Goal: Find specific page/section: Find specific page/section

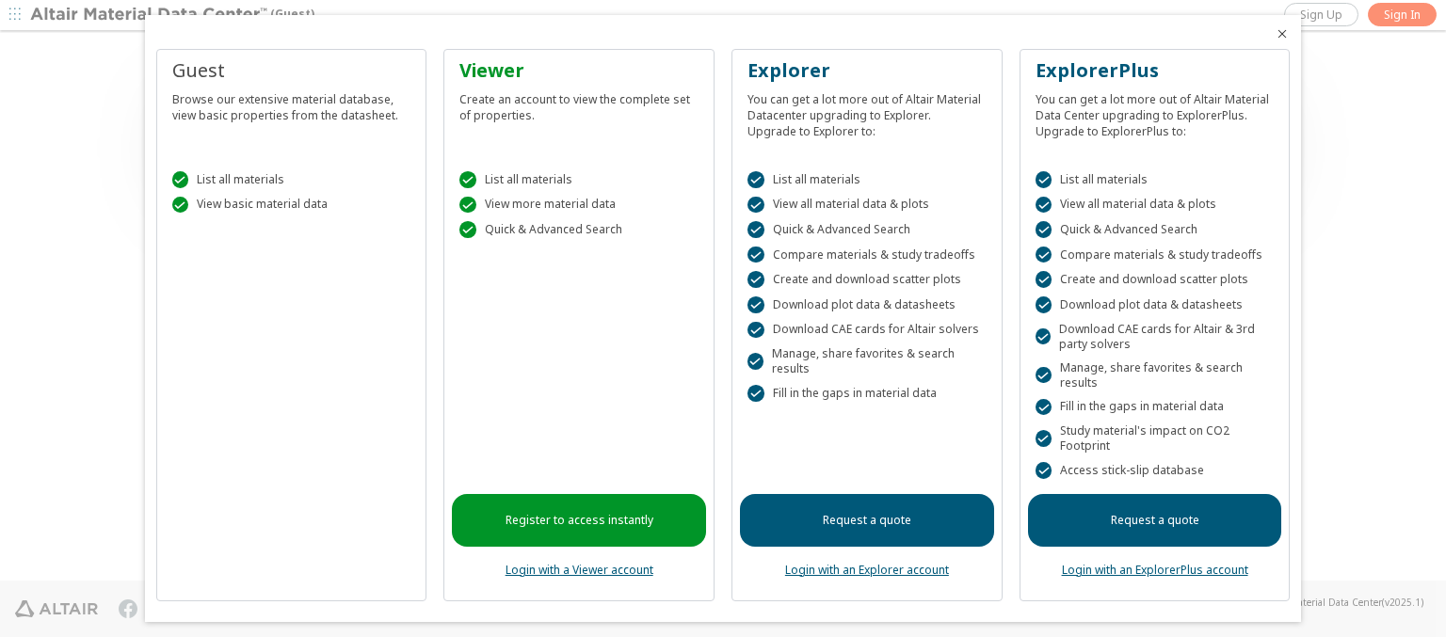
click at [1275, 34] on icon "Close" at bounding box center [1282, 33] width 15 height 15
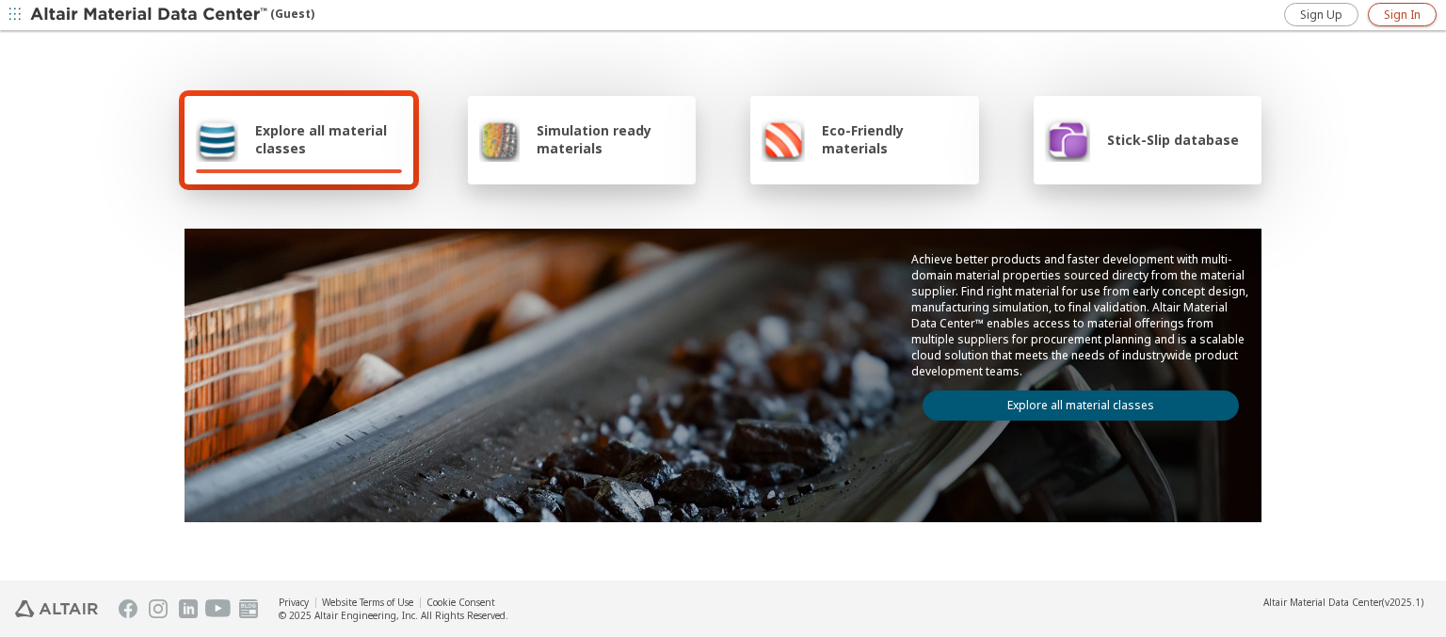
click at [1402, 14] on span "Sign In" at bounding box center [1402, 15] width 37 height 15
click at [150, 15] on img at bounding box center [150, 15] width 240 height 19
click at [1161, 139] on span "Stick-Slip database" at bounding box center [1173, 140] width 132 height 18
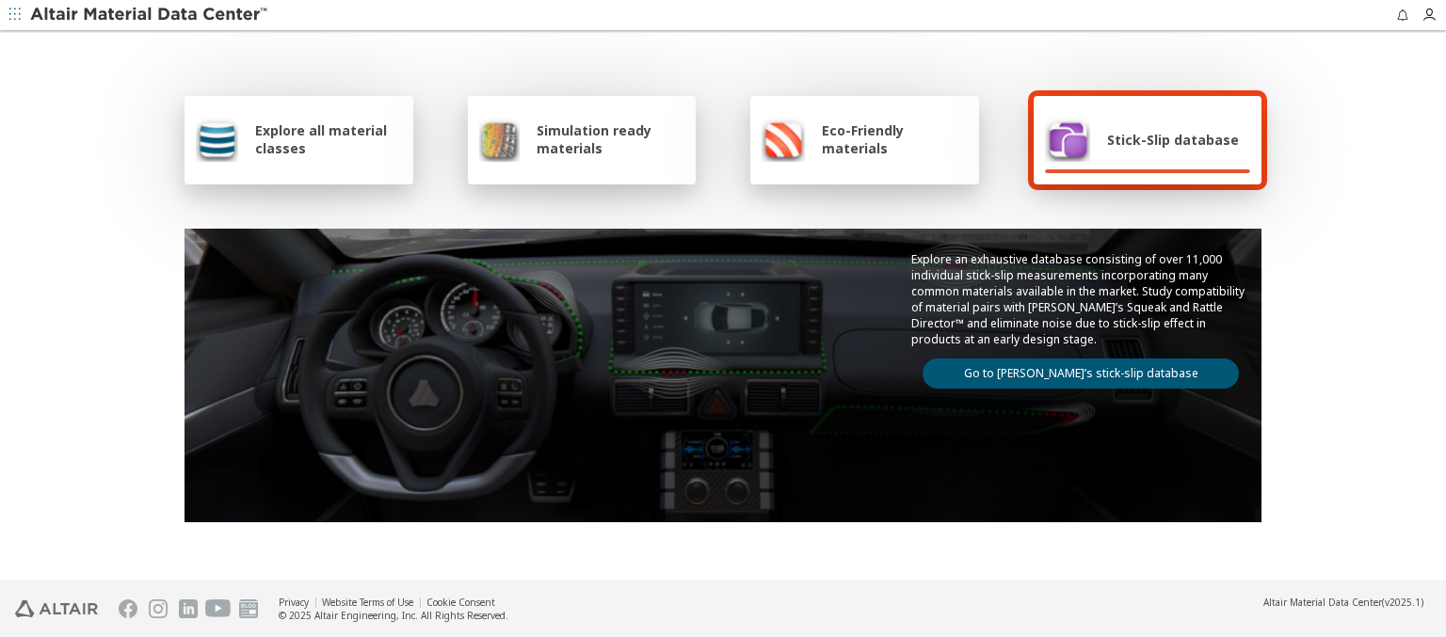
click at [1073, 370] on link "Go to Altair’s stick-slip database" at bounding box center [1080, 374] width 316 height 30
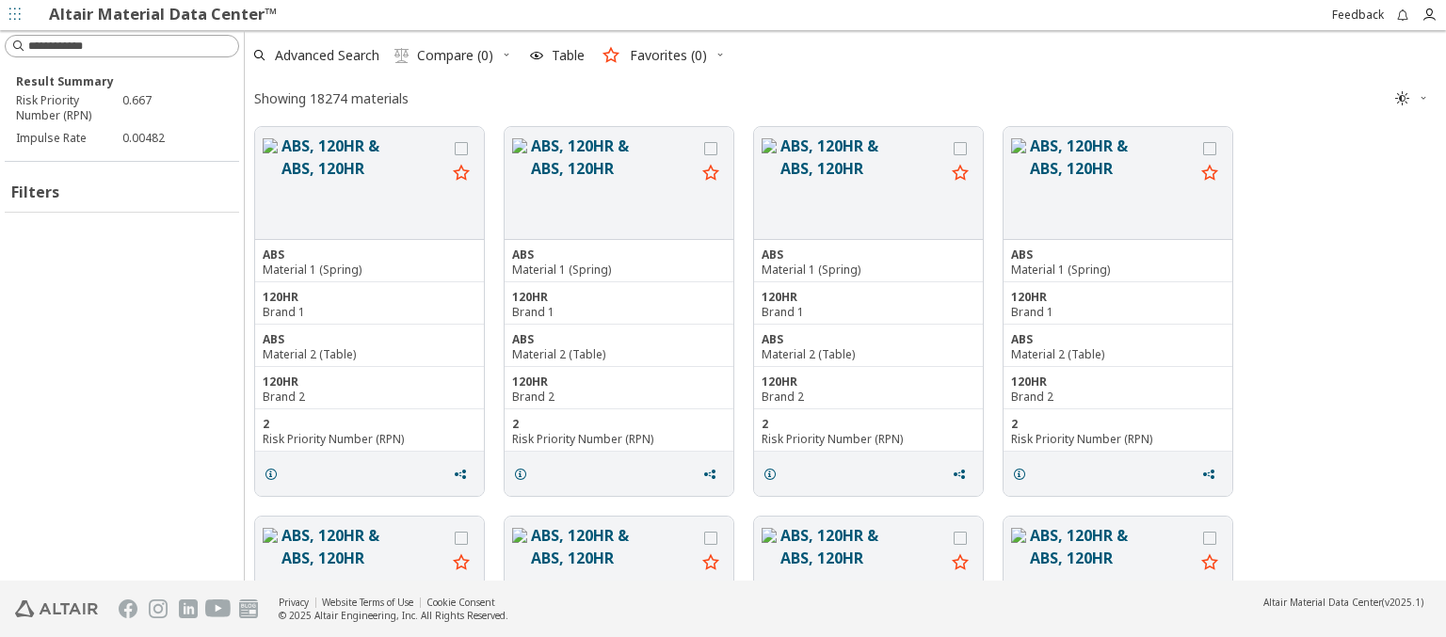
scroll to position [450, 1186]
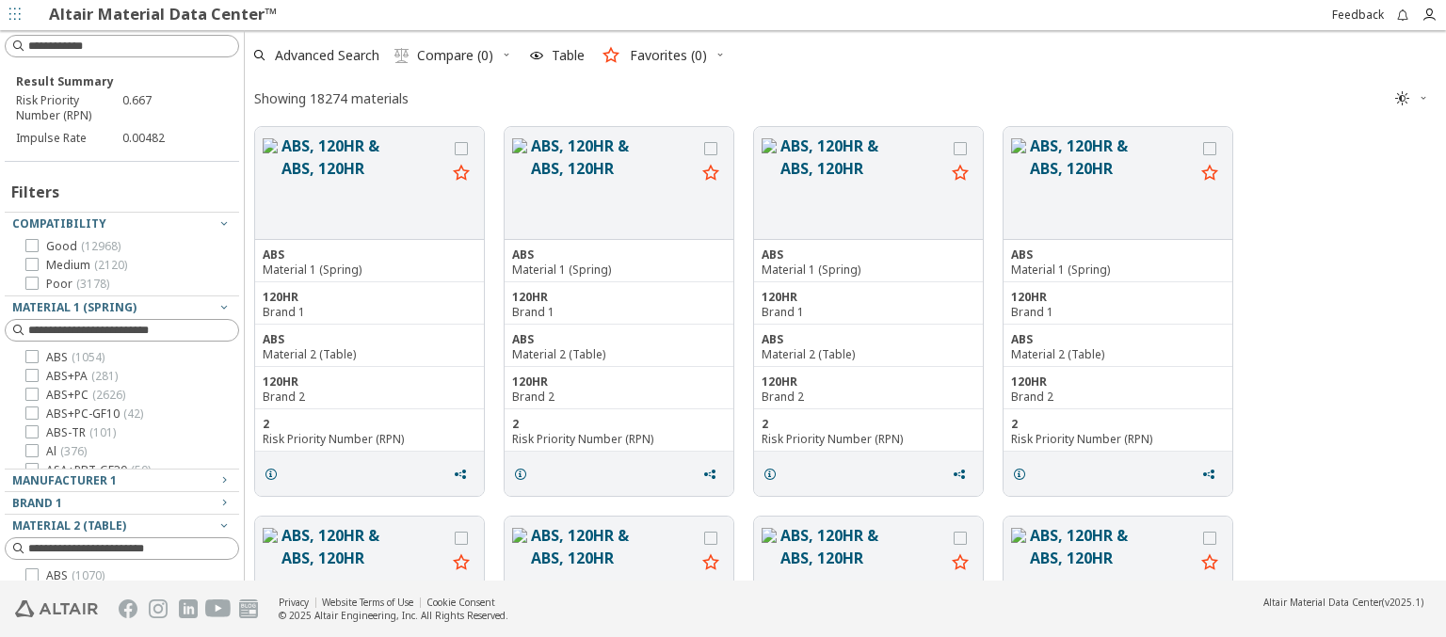
click at [718, 55] on icon "button" at bounding box center [719, 54] width 11 height 11
click at [125, 46] on input at bounding box center [133, 46] width 210 height 19
